Goal: Task Accomplishment & Management: Use online tool/utility

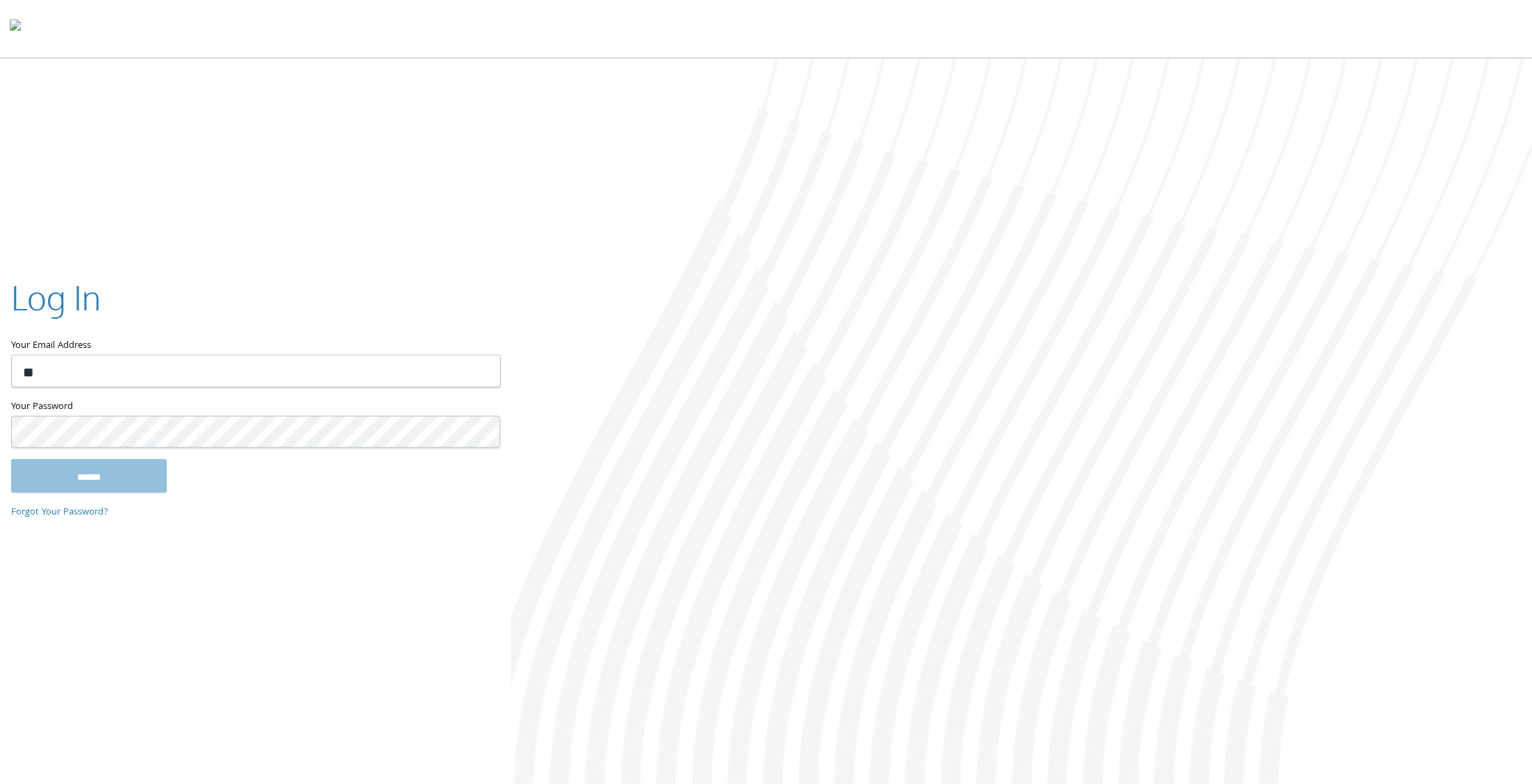
type input "**********"
click at [11, 459] on input "******" at bounding box center [88, 475] width 156 height 34
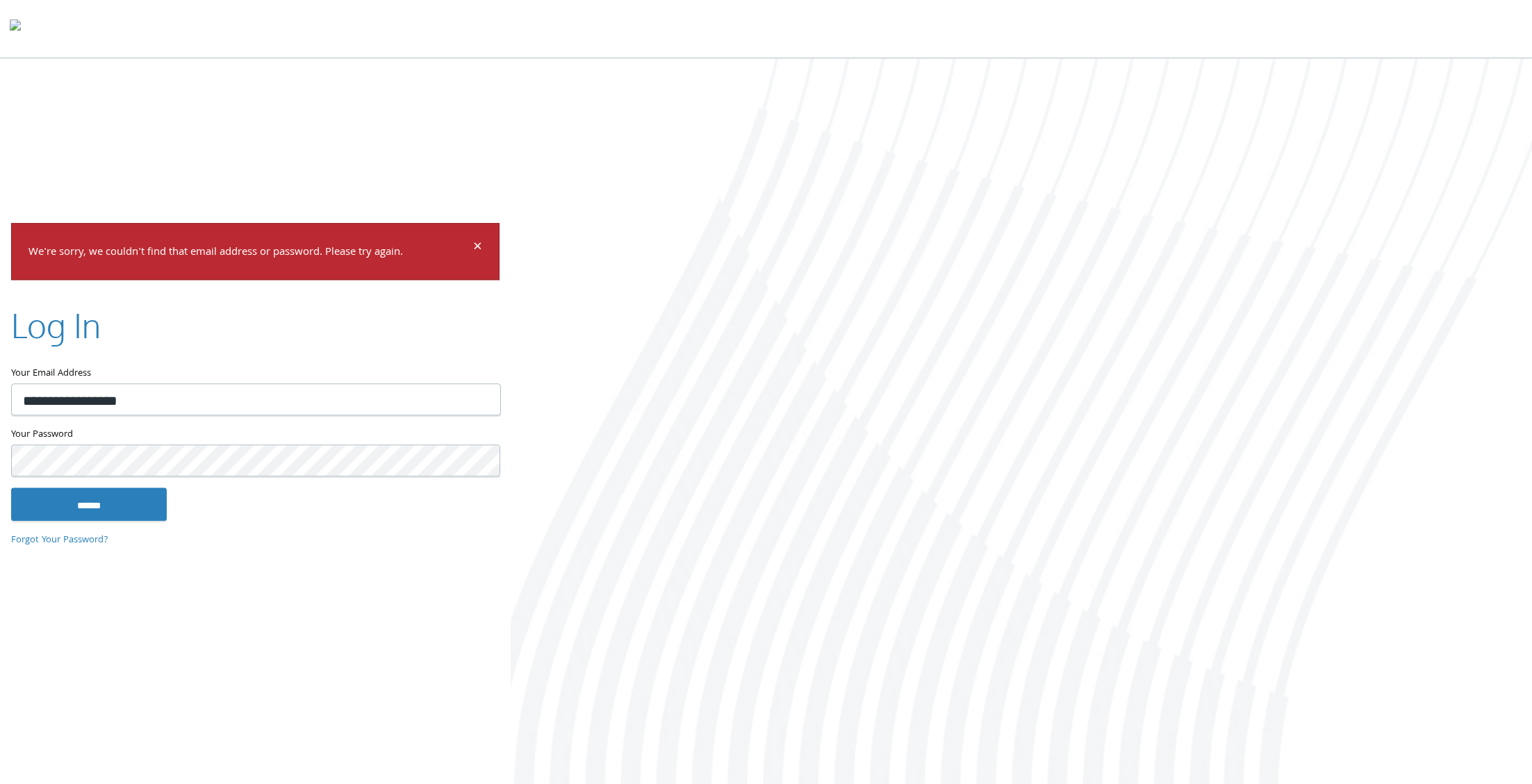
click at [11, 488] on input "******" at bounding box center [88, 504] width 156 height 34
